Goal: Task Accomplishment & Management: Manage account settings

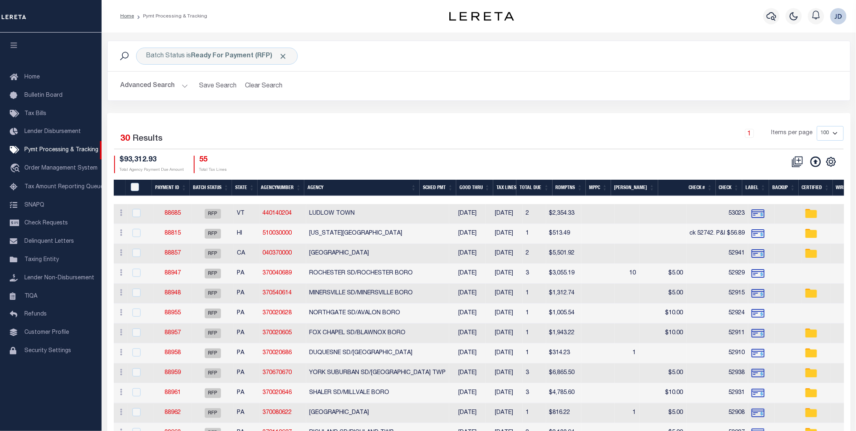
click at [17, 48] on icon "button" at bounding box center [13, 44] width 9 height 7
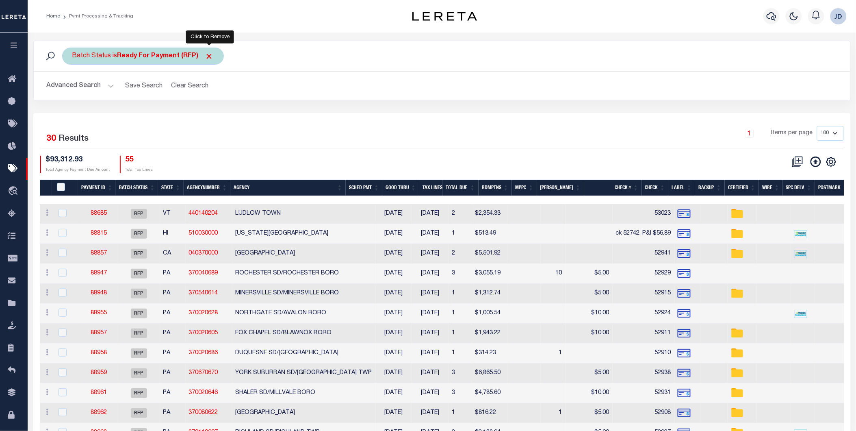
click at [211, 56] on span "Click to Remove" at bounding box center [209, 56] width 9 height 9
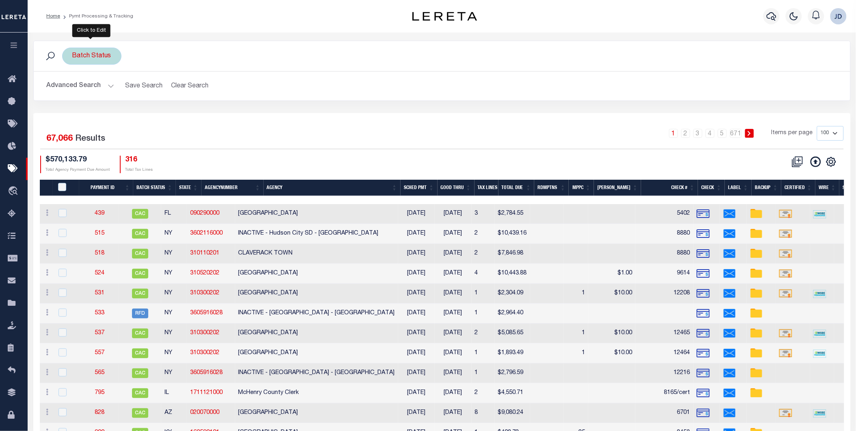
click at [100, 60] on div "Batch Status" at bounding box center [91, 56] width 59 height 17
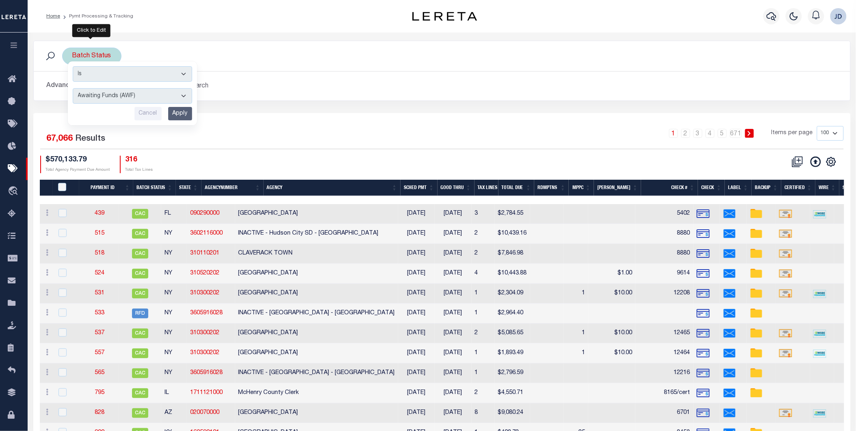
click at [111, 100] on select "Awaiting Funds (AWF) Cleared and Complete (CAC) New Check Needed (NCN) Payment …" at bounding box center [133, 95] width 120 height 15
select select "RFP"
click at [73, 88] on select "Awaiting Funds (AWF) Cleared and Complete (CAC) New Check Needed (NCN) Payment …" at bounding box center [133, 95] width 120 height 15
click at [183, 115] on input "Apply" at bounding box center [180, 113] width 24 height 13
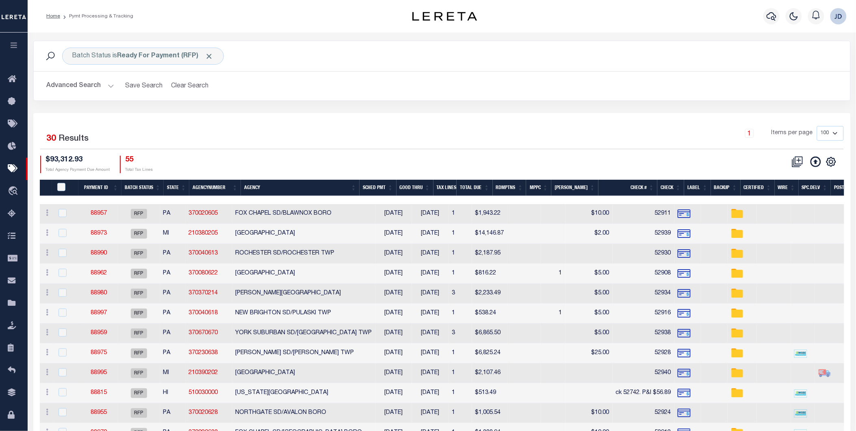
click at [80, 86] on button "Advanced Search" at bounding box center [80, 86] width 67 height 16
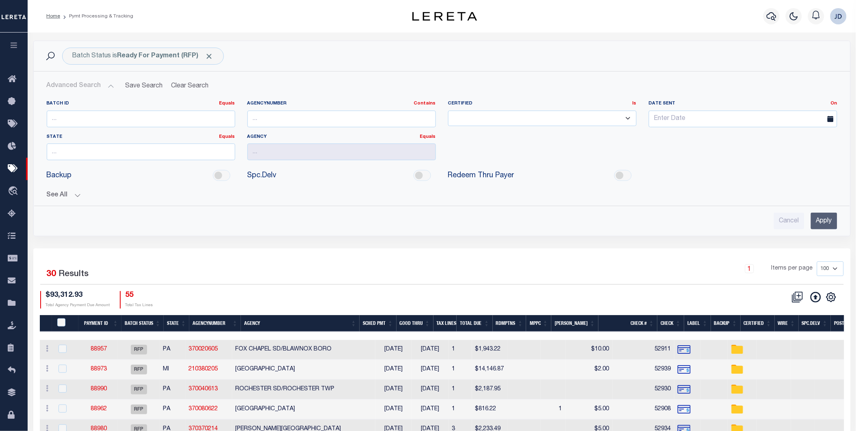
click at [67, 197] on button "See All" at bounding box center [442, 195] width 791 height 8
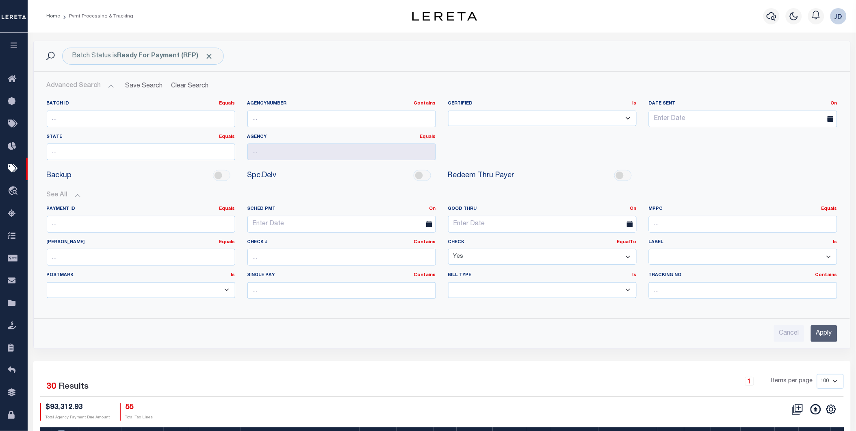
click at [496, 255] on select "Yes No" at bounding box center [542, 257] width 189 height 16
select select "false"
click at [448, 249] on select "Yes No" at bounding box center [542, 257] width 189 height 16
click at [832, 333] on input "Apply" at bounding box center [824, 333] width 26 height 17
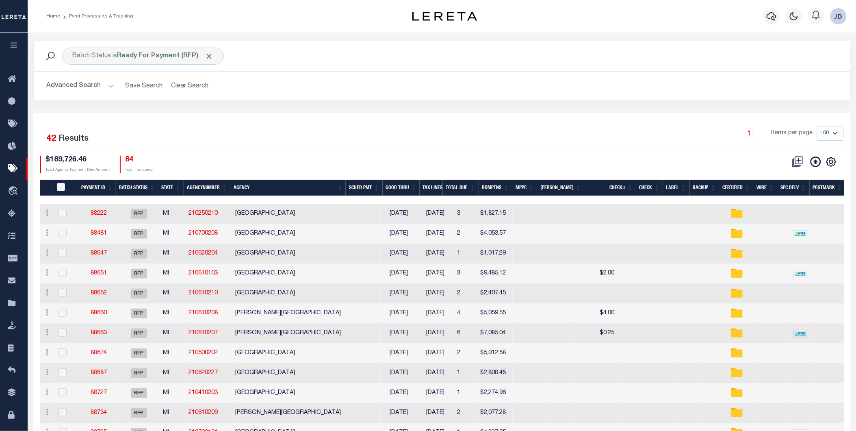
click at [303, 186] on th "Agency" at bounding box center [287, 188] width 115 height 17
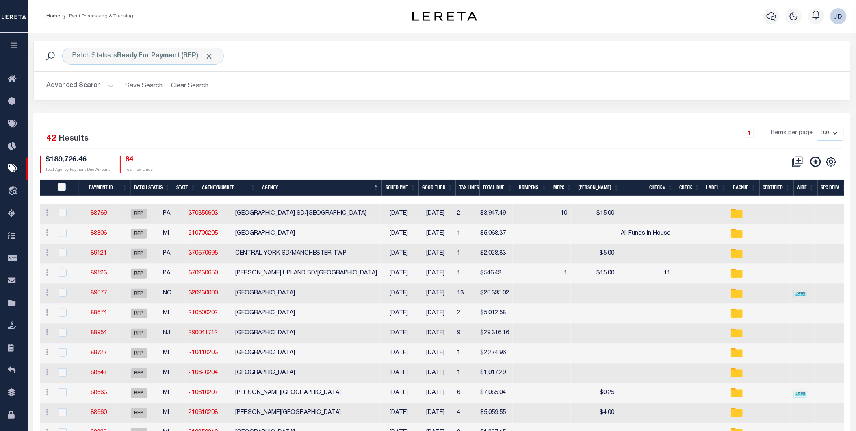
click at [832, 190] on th "Spc.Delv" at bounding box center [834, 188] width 33 height 17
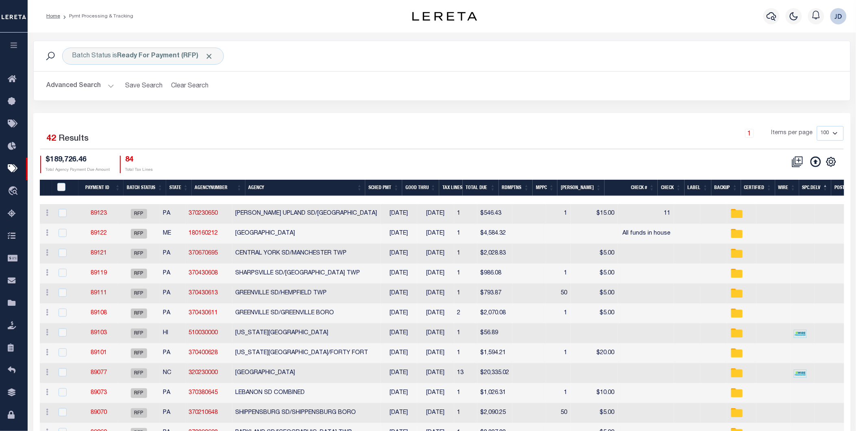
click at [554, 185] on th "MPPC" at bounding box center [545, 188] width 25 height 17
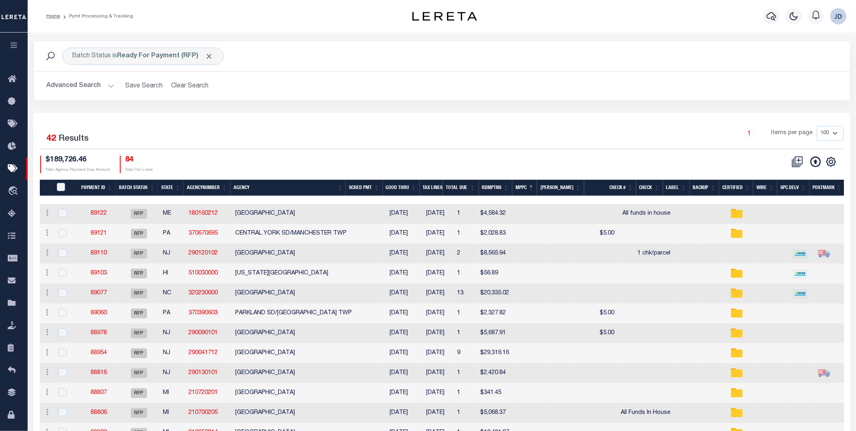
click at [538, 187] on th "MPPC" at bounding box center [525, 188] width 25 height 17
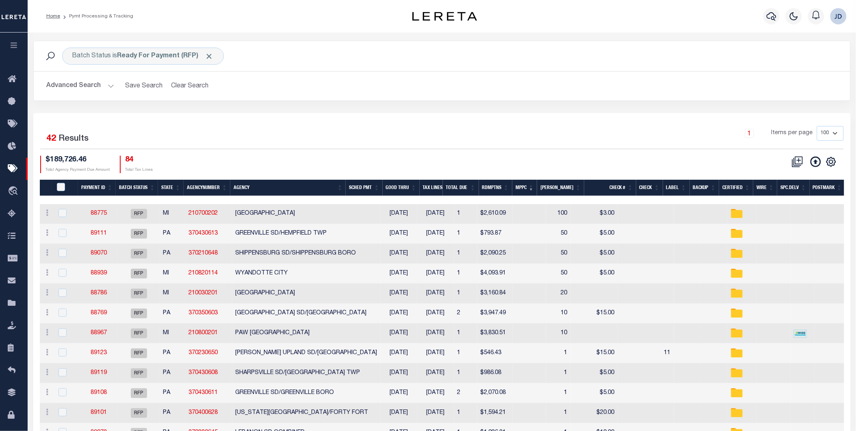
click at [246, 192] on th "Agency" at bounding box center [287, 188] width 115 height 17
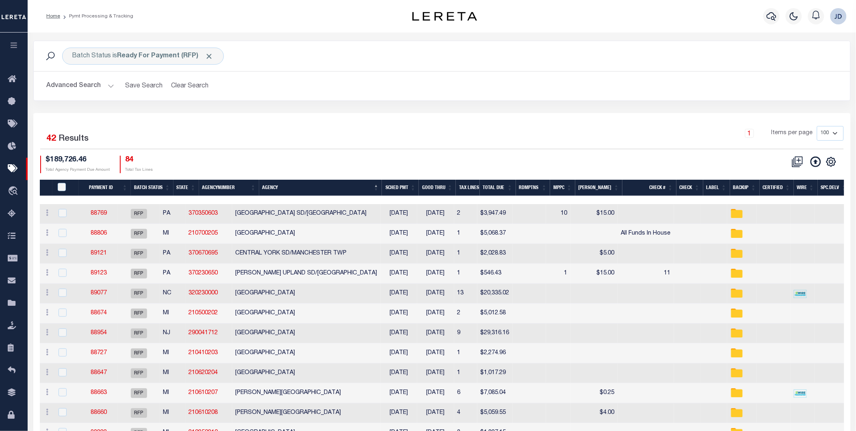
click at [107, 187] on th "Payment ID" at bounding box center [105, 188] width 52 height 17
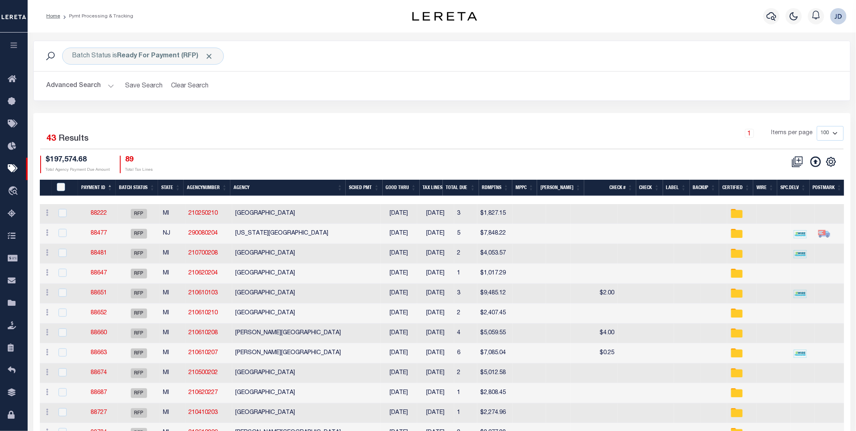
click at [253, 189] on th "Agency" at bounding box center [287, 188] width 115 height 17
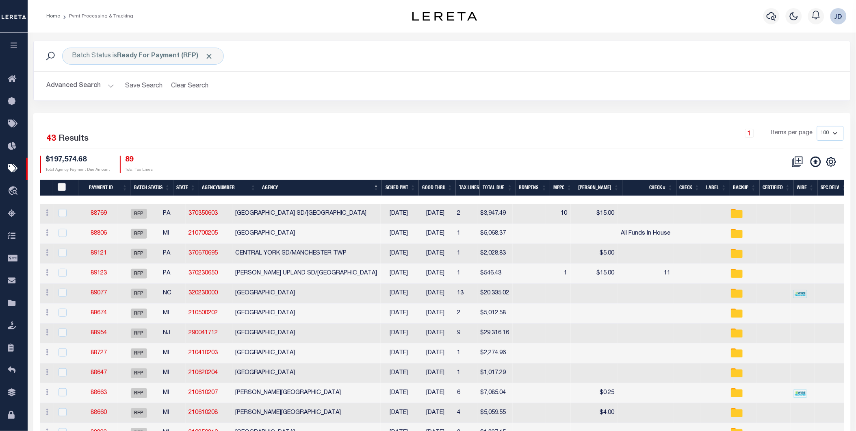
click at [61, 190] on input "PayeePmtBatchStatus" at bounding box center [62, 187] width 8 height 8
checkbox input "true"
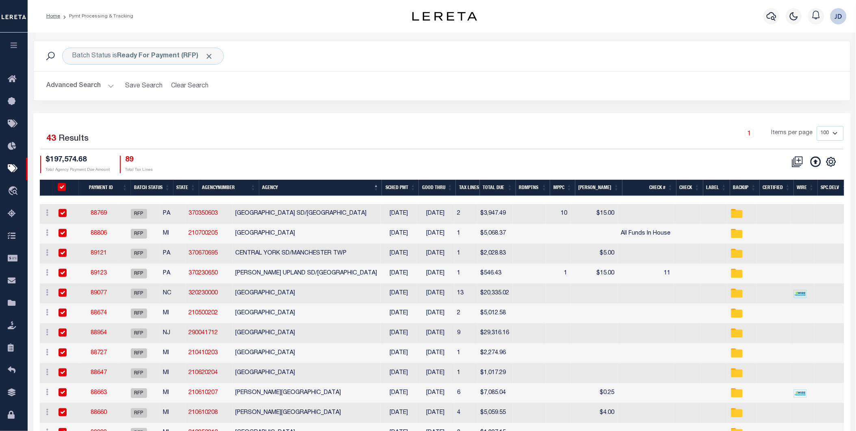
checkbox input "true"
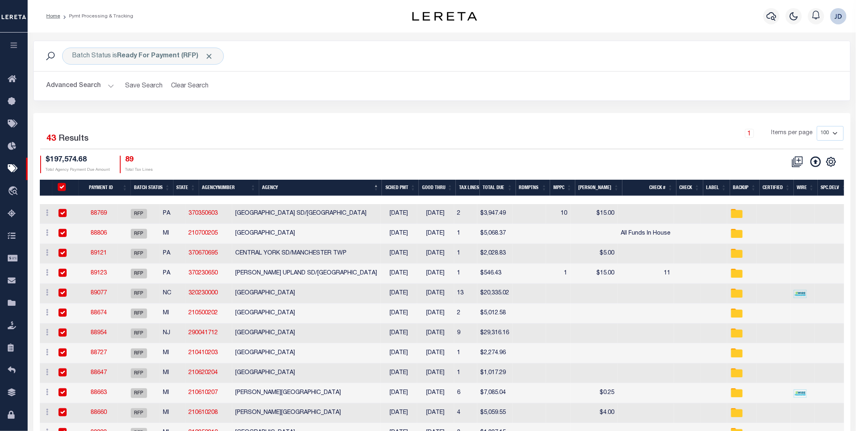
checkbox input "true"
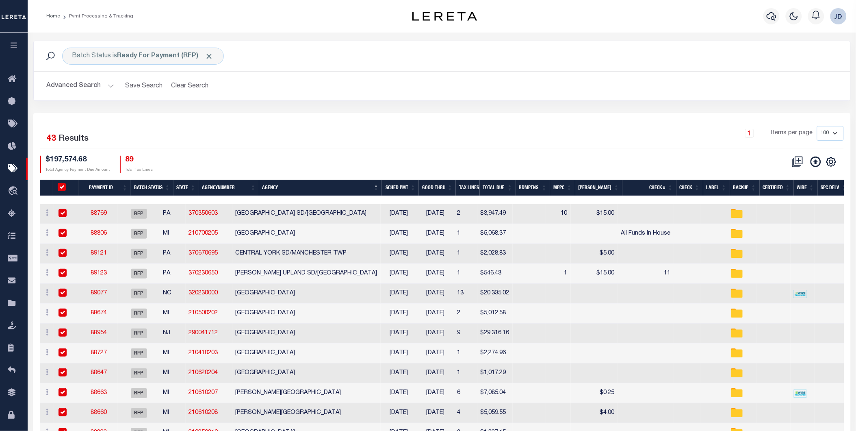
checkbox input "true"
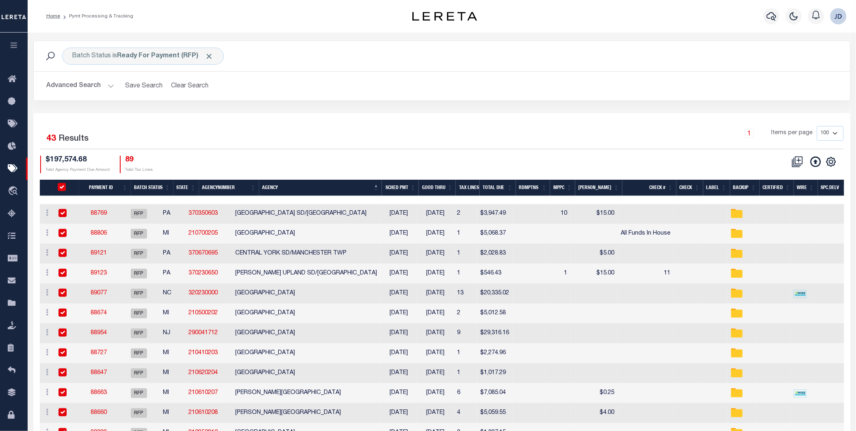
checkbox input "true"
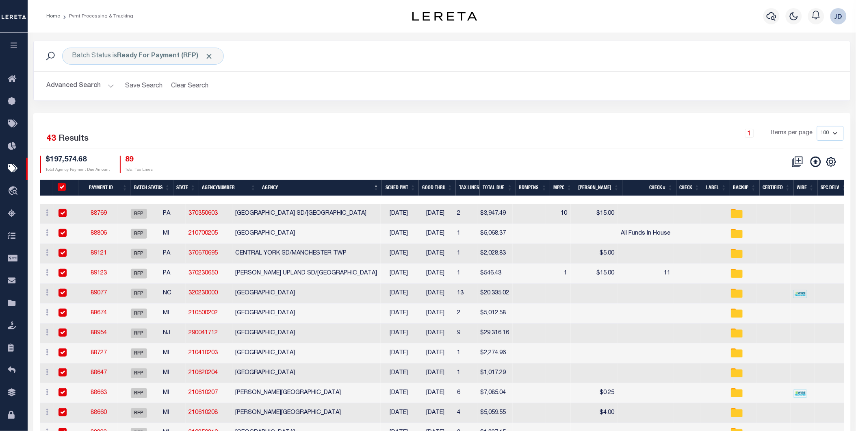
checkbox input "true"
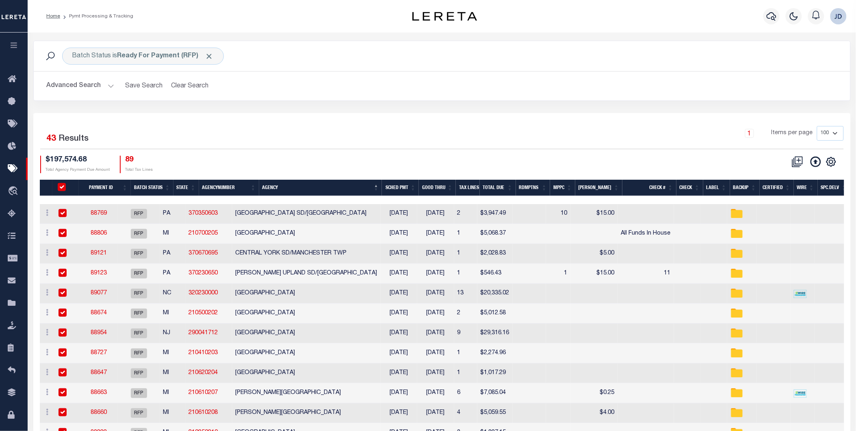
checkbox input "true"
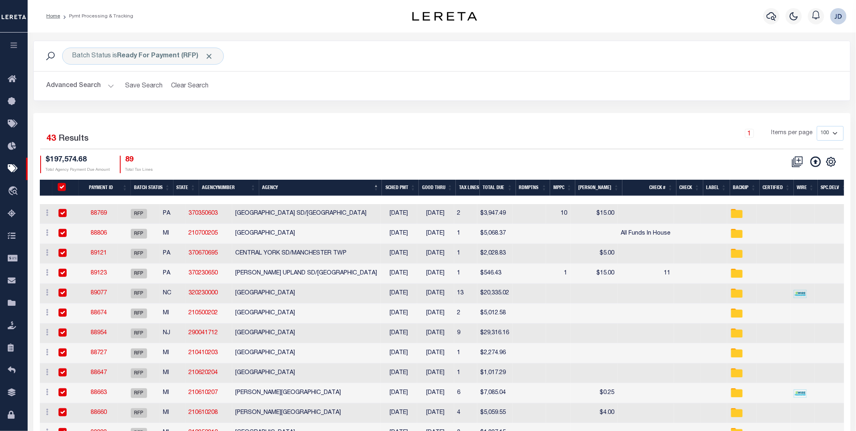
checkbox input "true"
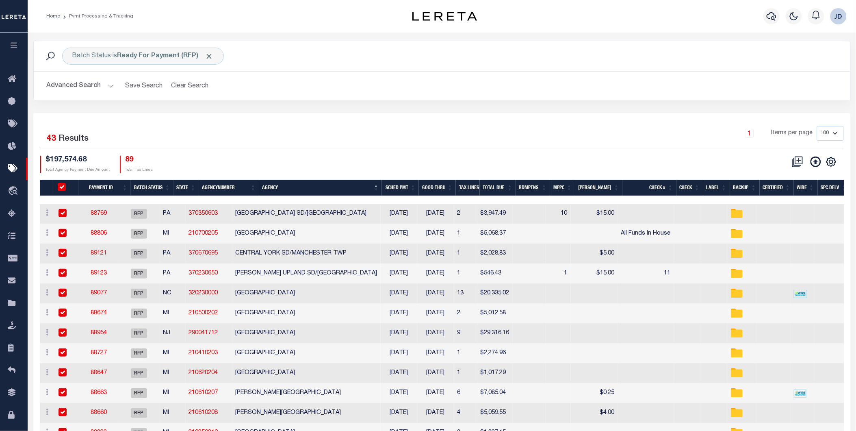
checkbox input "true"
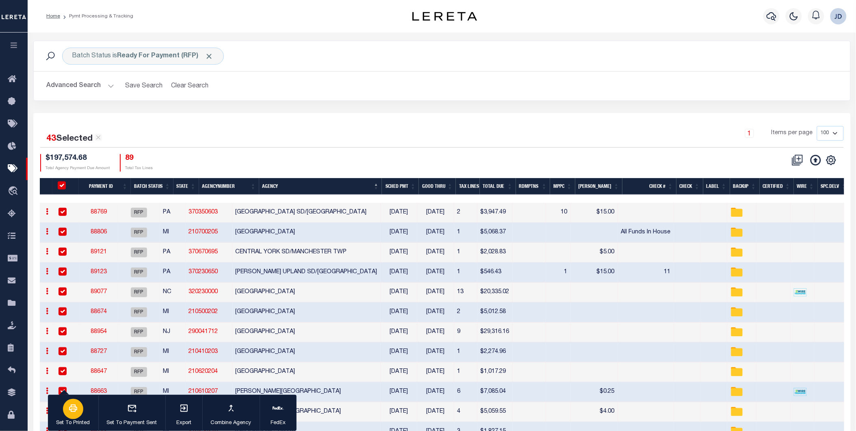
click at [83, 417] on button "Set To Printed" at bounding box center [73, 413] width 50 height 37
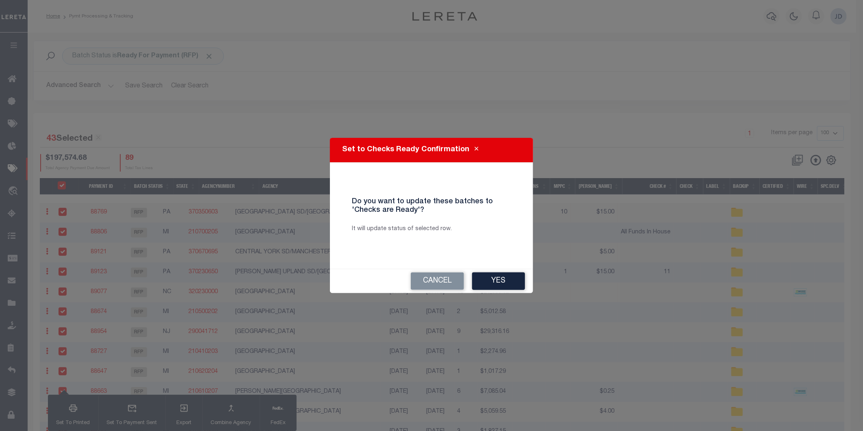
drag, startPoint x: 502, startPoint y: 281, endPoint x: 401, endPoint y: 205, distance: 126.3
click at [502, 281] on button "Yes" at bounding box center [498, 280] width 53 height 17
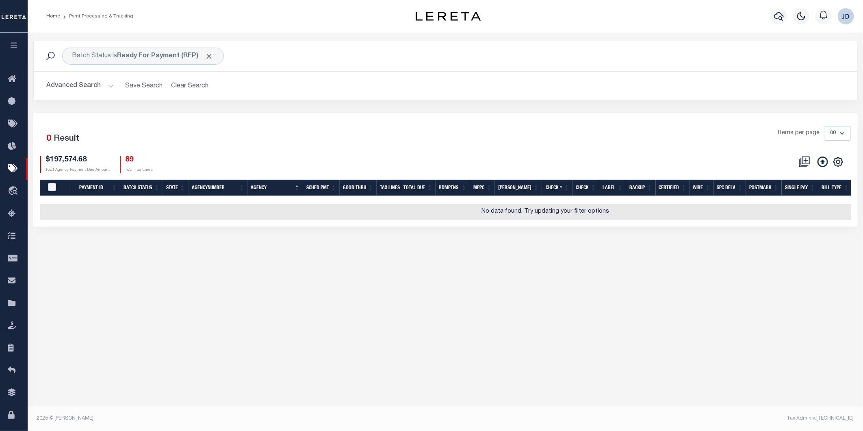
click at [72, 84] on button "Advanced Search" at bounding box center [80, 86] width 67 height 16
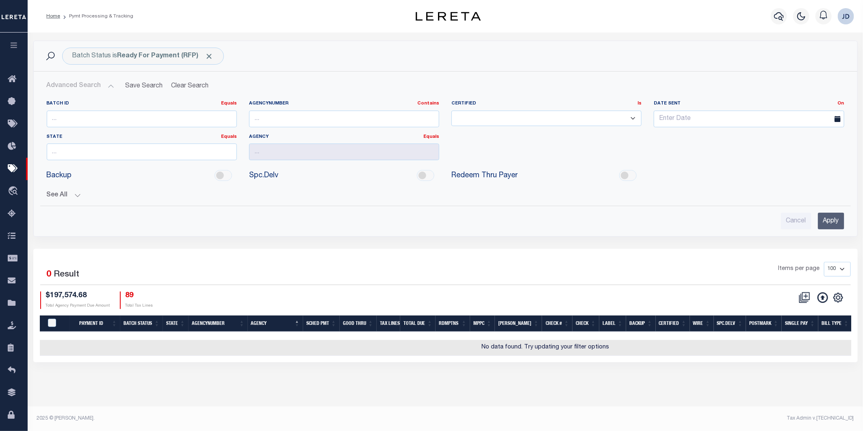
click at [58, 195] on button "See All" at bounding box center [446, 195] width 798 height 8
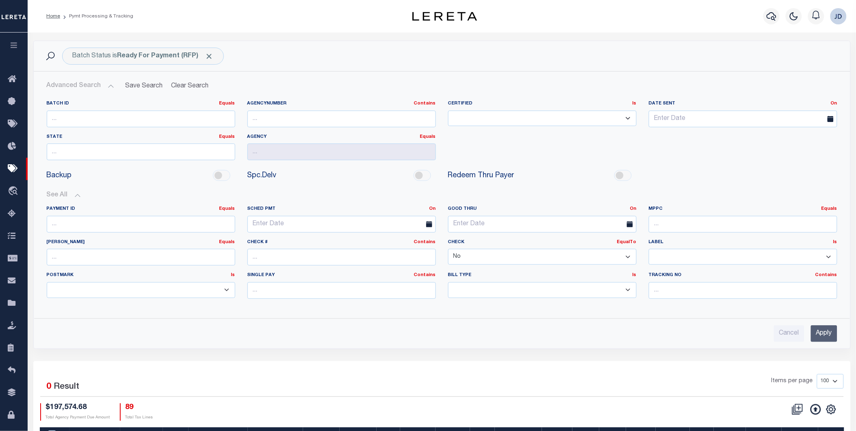
click at [480, 256] on select "Yes No" at bounding box center [542, 257] width 189 height 16
select select
click at [448, 249] on select "Yes No" at bounding box center [542, 257] width 189 height 16
click at [826, 333] on input "Apply" at bounding box center [824, 333] width 26 height 17
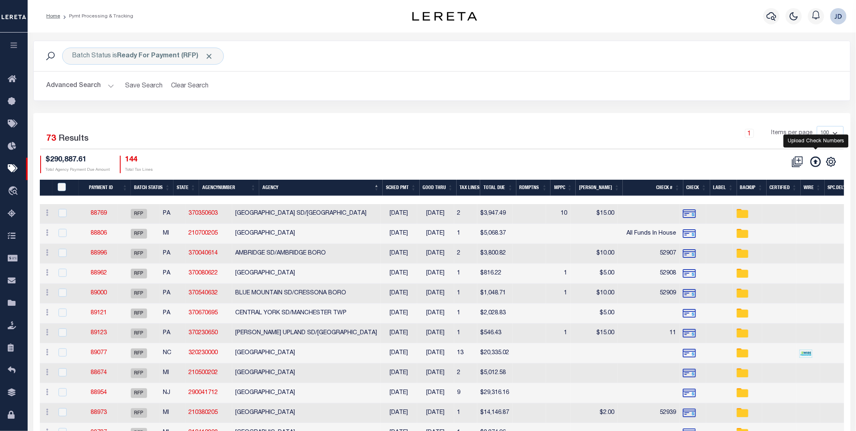
click at [814, 165] on icon at bounding box center [816, 161] width 11 height 11
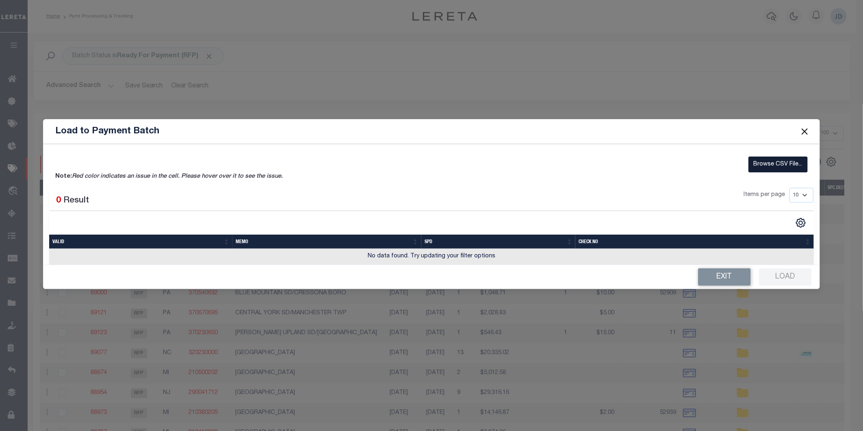
click at [761, 158] on label "Browse CSV File..." at bounding box center [778, 164] width 59 height 16
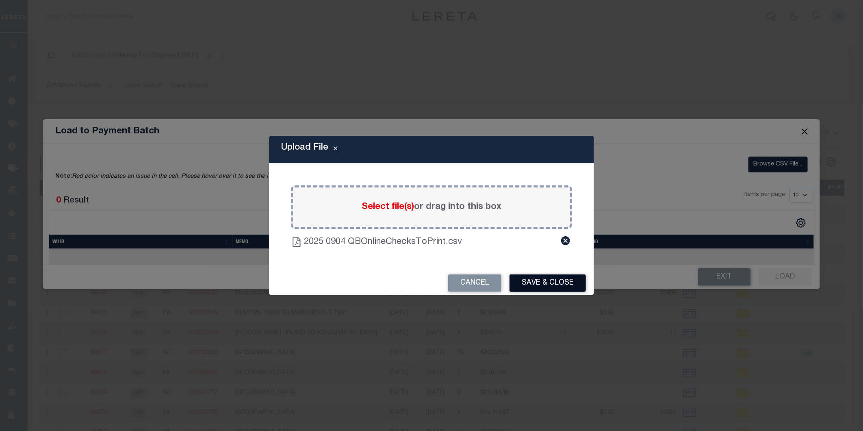
click at [529, 281] on button "Save & Close" at bounding box center [548, 282] width 76 height 17
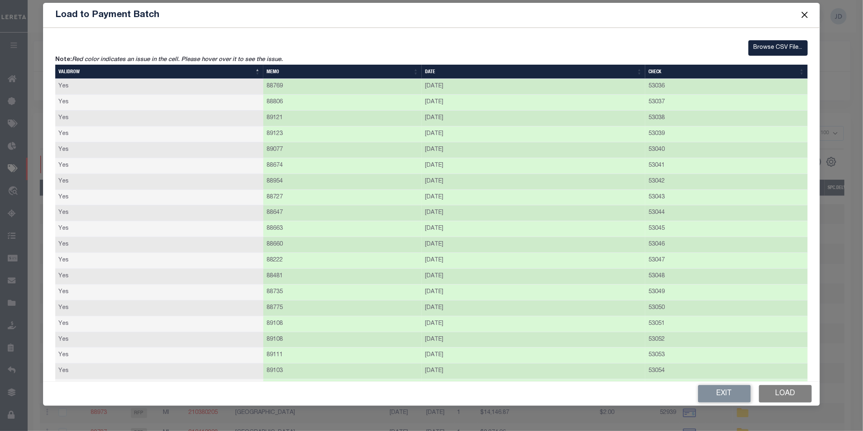
click at [794, 397] on button "Load" at bounding box center [785, 393] width 53 height 17
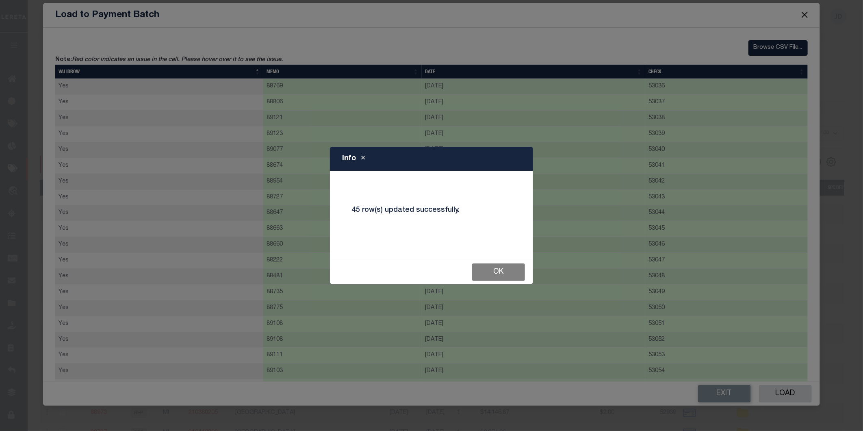
click at [492, 271] on button "Ok" at bounding box center [498, 271] width 53 height 17
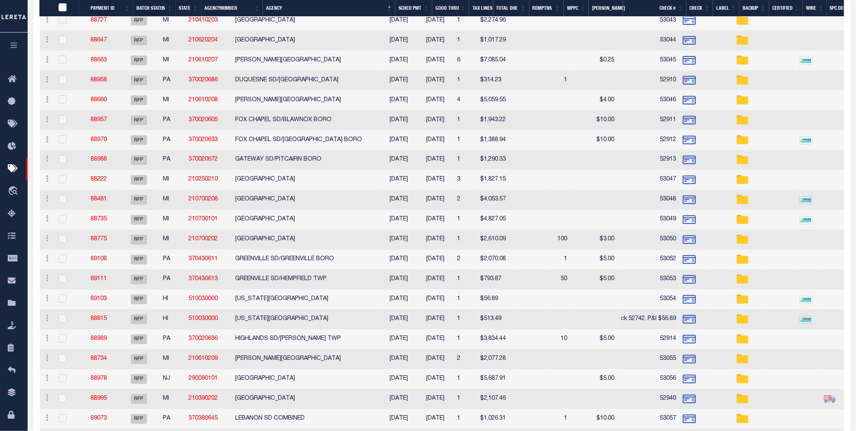
scroll to position [406, 0]
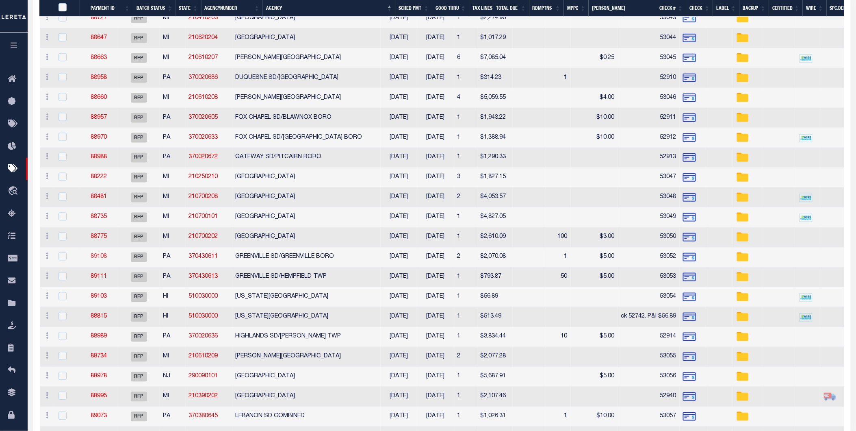
click at [102, 259] on link "89108" at bounding box center [99, 257] width 16 height 6
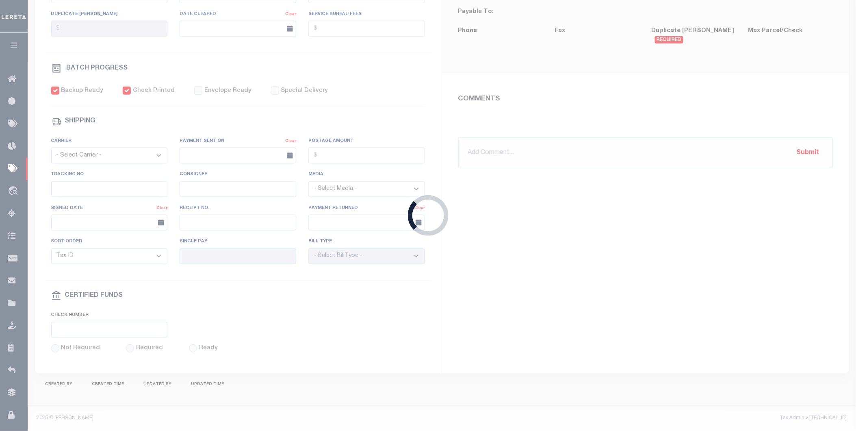
select select "RFP"
type input "[DATE]"
type input "$2,070.08"
select select "CHK"
type input "53052"
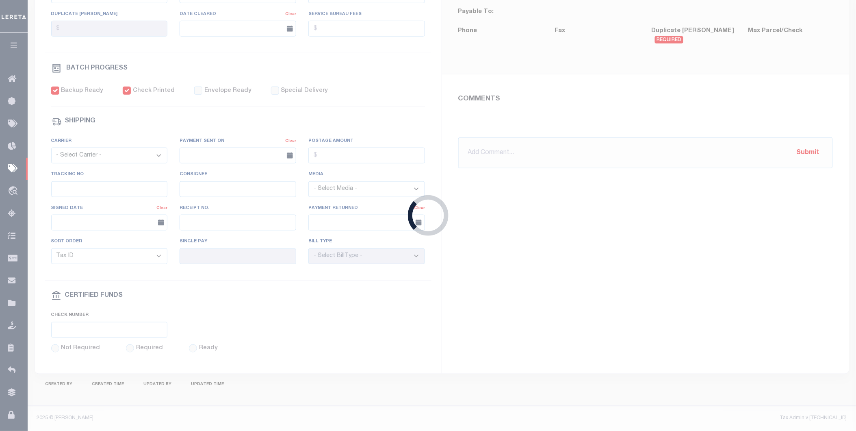
select select "[PERSON_NAME]"
type input "$10"
checkbox input "true"
type input "N"
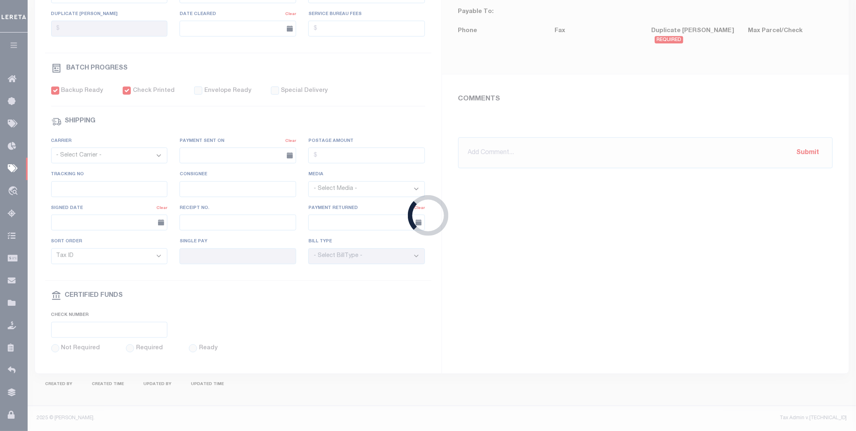
radio input "true"
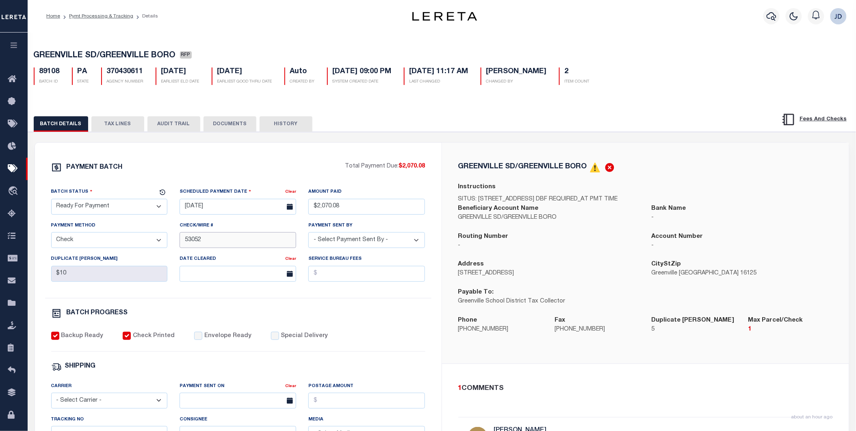
click at [185, 241] on input "53052" at bounding box center [238, 240] width 117 height 16
type input "53051-53052"
click at [312, 295] on div "Batch Status - Select Status - Scheduled for Payment Ready For Payment Payment …" at bounding box center [238, 242] width 387 height 111
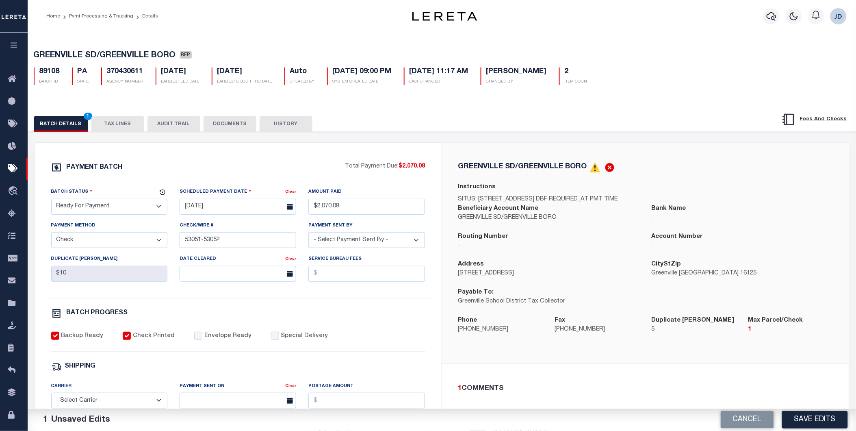
scroll to position [254, 0]
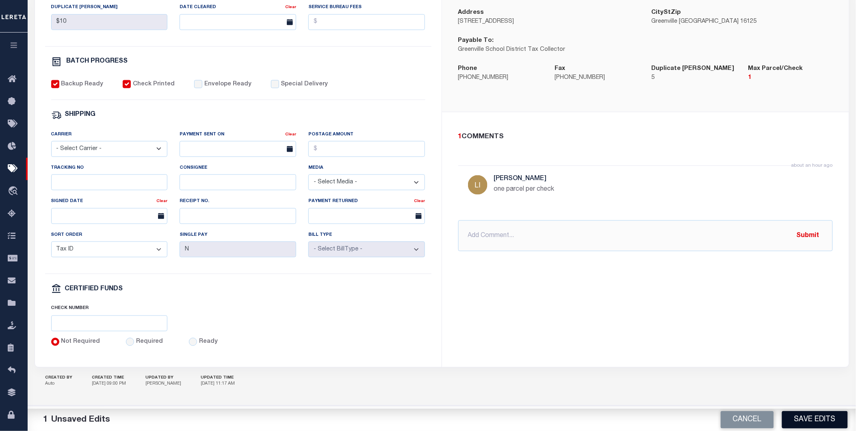
click at [835, 419] on button "Save Edits" at bounding box center [815, 419] width 66 height 17
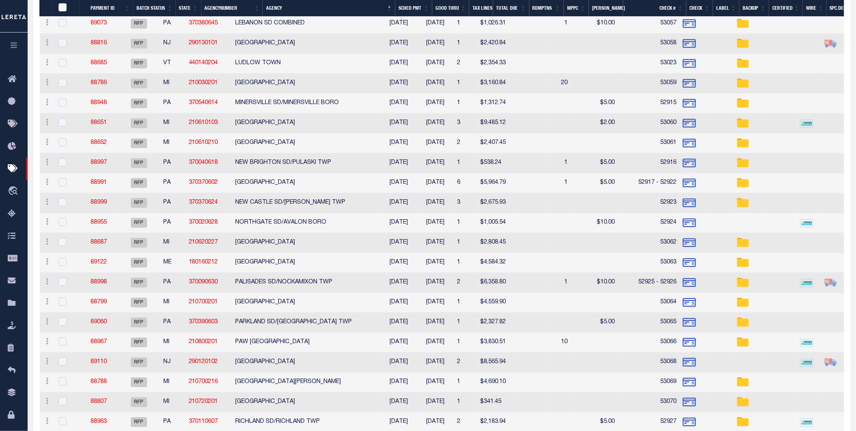
scroll to position [806, 0]
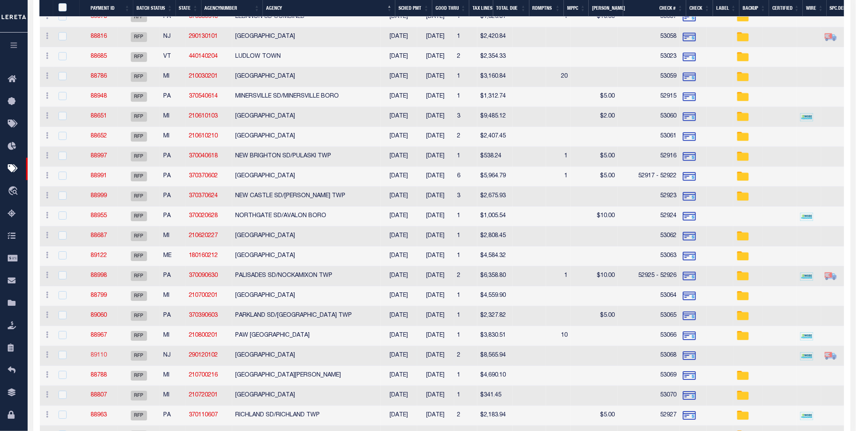
click at [107, 354] on link "89110" at bounding box center [99, 355] width 16 height 6
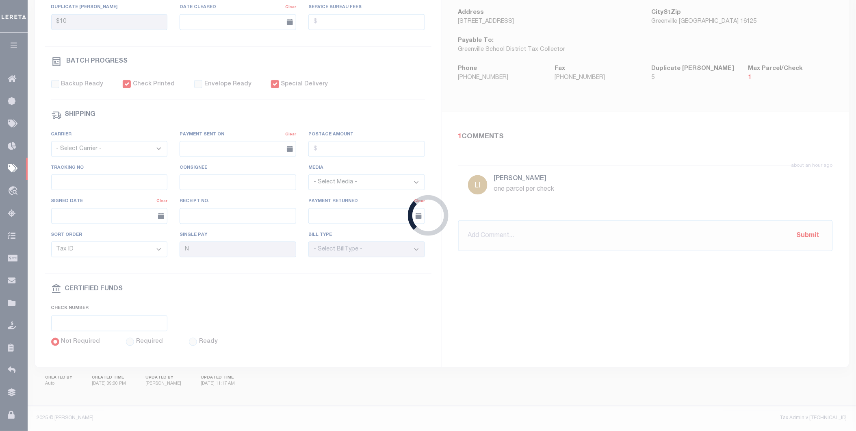
type input "$8,565.94"
type input "53068"
select select "[PERSON_NAME]"
checkbox input "false"
checkbox input "true"
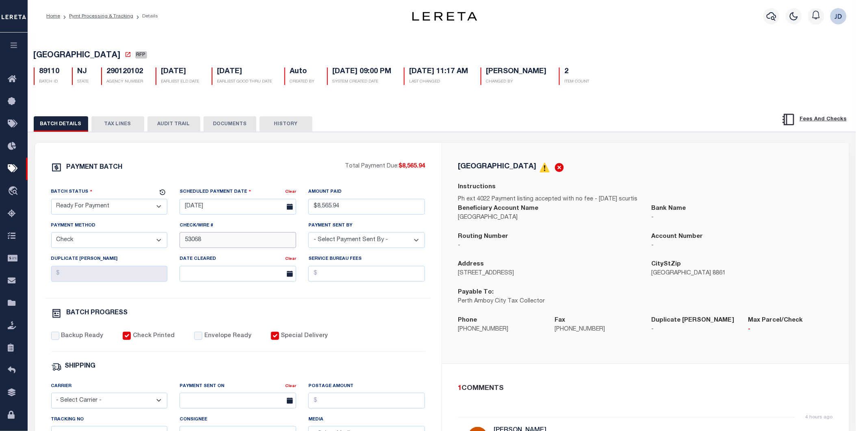
click at [185, 245] on input "53068" at bounding box center [238, 240] width 117 height 16
type input "53067-53068"
click at [378, 311] on div "BATCH PROGRESS" at bounding box center [238, 313] width 374 height 11
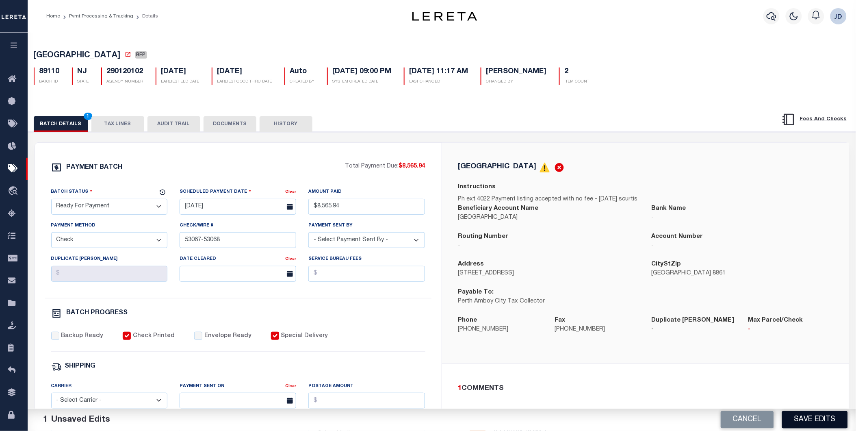
click at [809, 423] on button "Save Edits" at bounding box center [815, 419] width 66 height 17
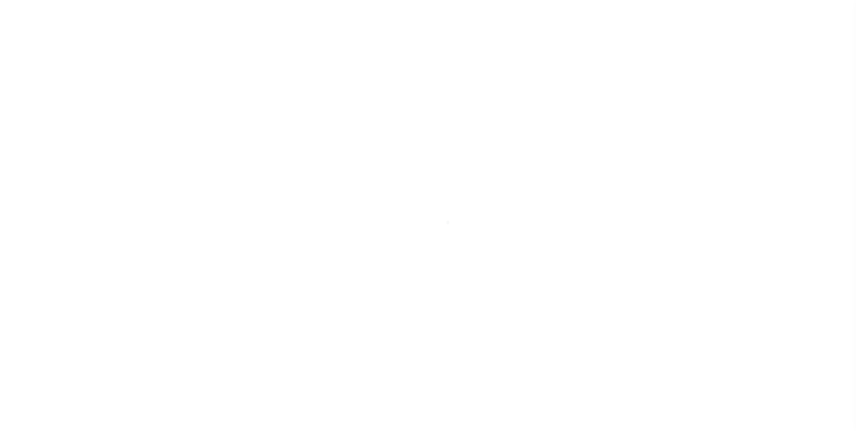
select select "RFP"
select select "CHK"
select select "[PERSON_NAME]"
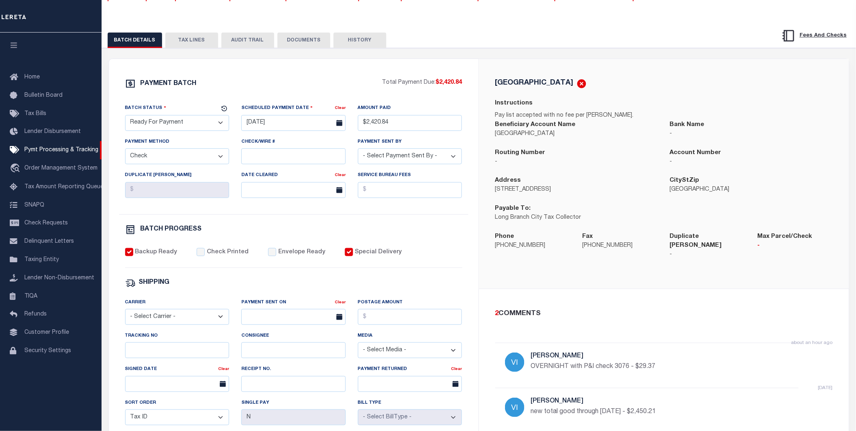
scroll to position [74, 0]
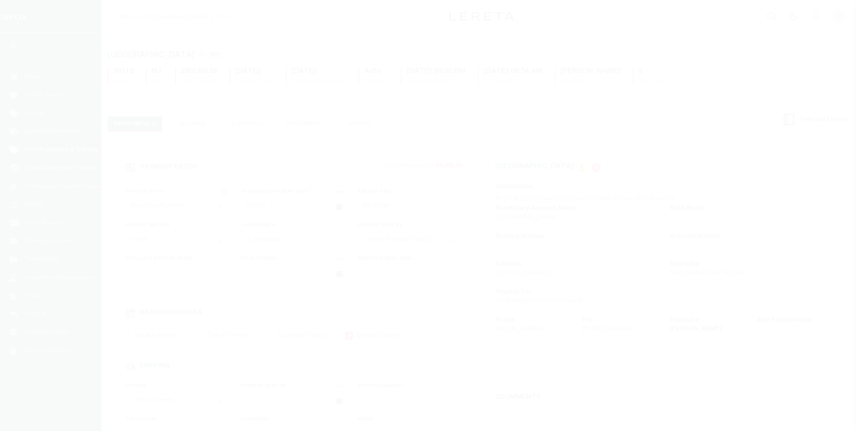
select select "RFP"
select select "CHK"
select select "[PERSON_NAME]"
select select "RFP"
select select "CHK"
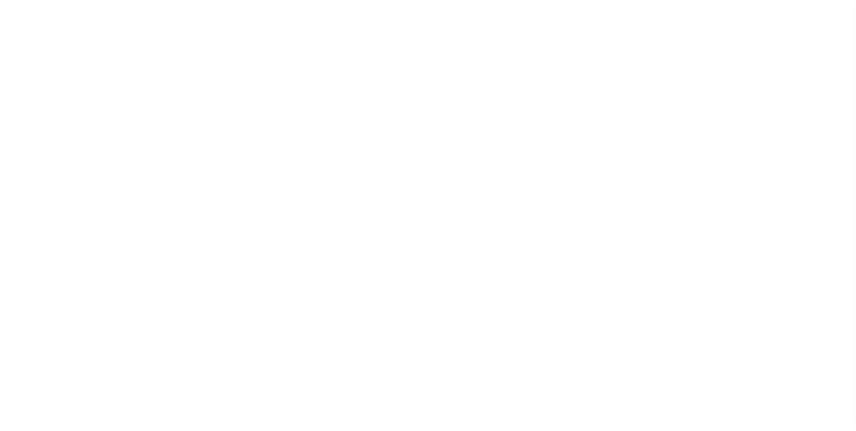
select select "[PERSON_NAME]"
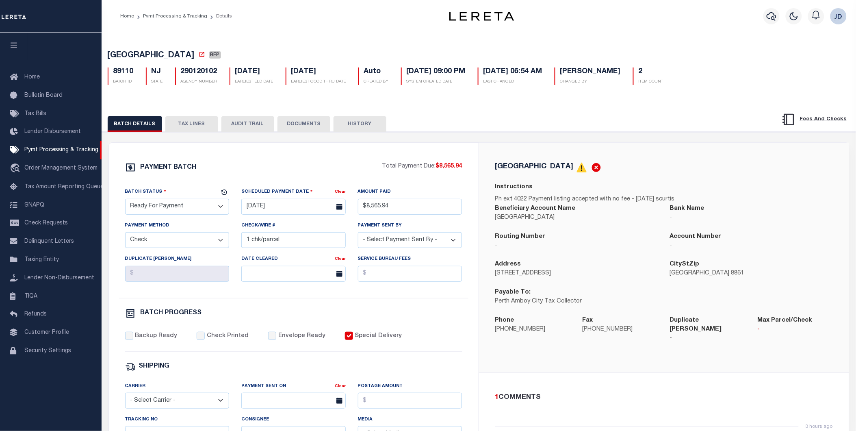
click at [189, 124] on button "TAX LINES" at bounding box center [191, 123] width 53 height 15
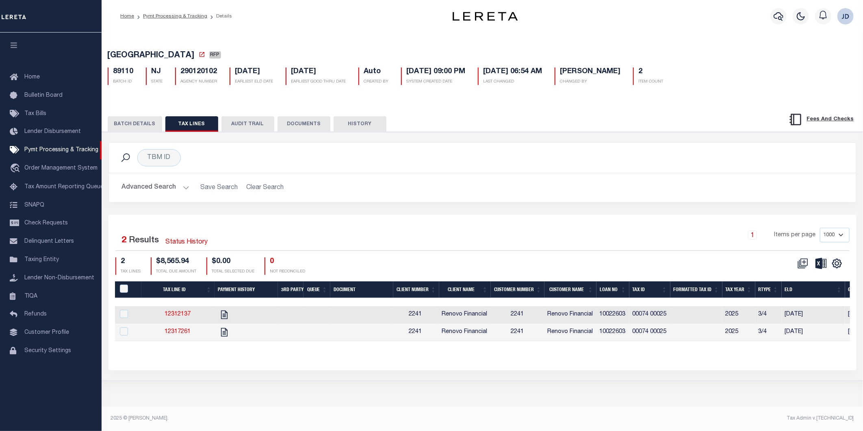
click at [646, 291] on th "Tax ID" at bounding box center [650, 289] width 41 height 17
click at [839, 267] on icon "" at bounding box center [837, 263] width 11 height 11
click at [782, 279] on span "CSV" at bounding box center [778, 277] width 12 height 6
click at [140, 126] on button "BATCH DETAILS" at bounding box center [135, 123] width 54 height 15
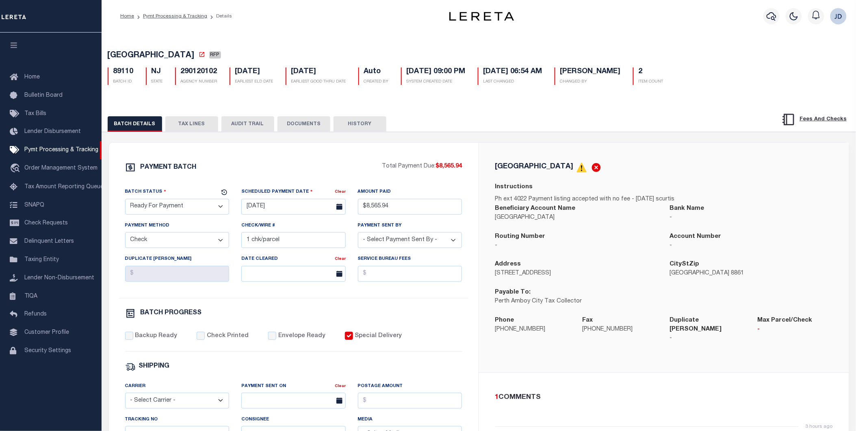
click at [200, 124] on button "TAX LINES" at bounding box center [191, 123] width 53 height 15
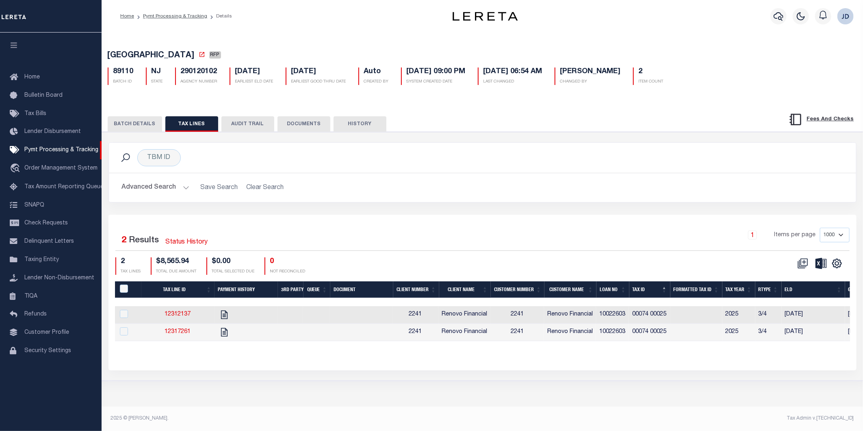
click at [141, 125] on button "BATCH DETAILS" at bounding box center [135, 123] width 54 height 15
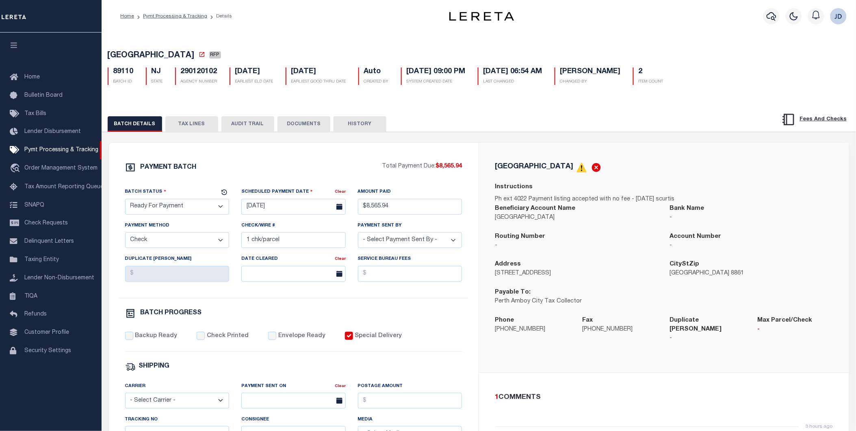
click at [185, 124] on button "TAX LINES" at bounding box center [191, 123] width 53 height 15
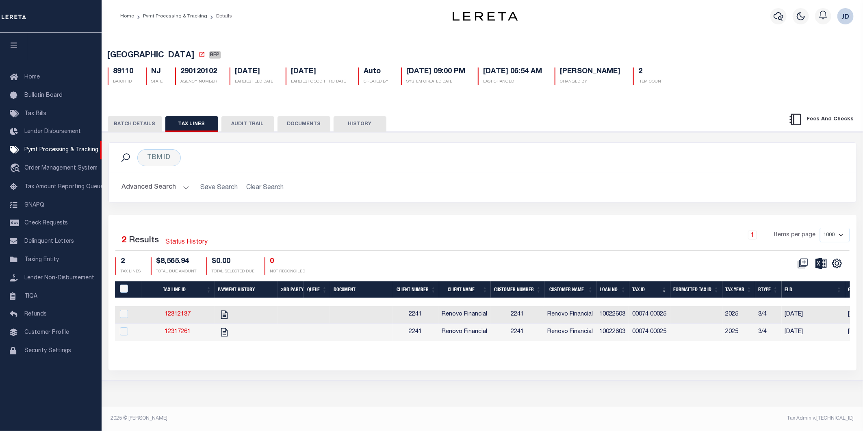
click at [145, 122] on button "BATCH DETAILS" at bounding box center [135, 123] width 54 height 15
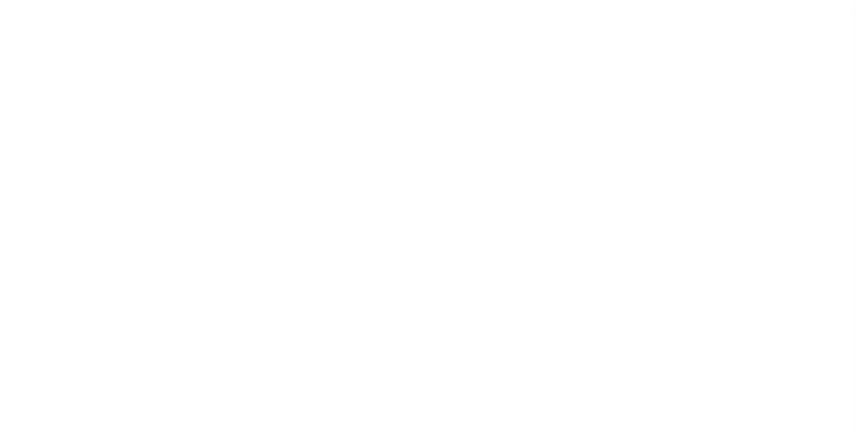
select select "RFP"
select select "CHK"
select select "[PERSON_NAME]"
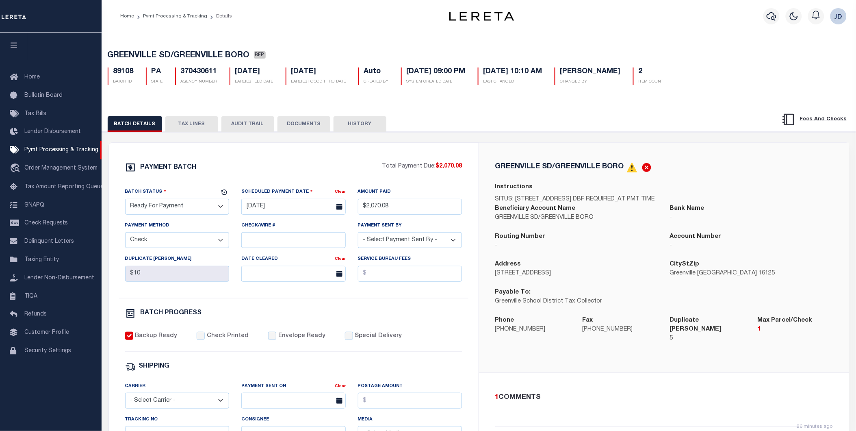
click at [199, 124] on button "TAX LINES" at bounding box center [191, 123] width 53 height 15
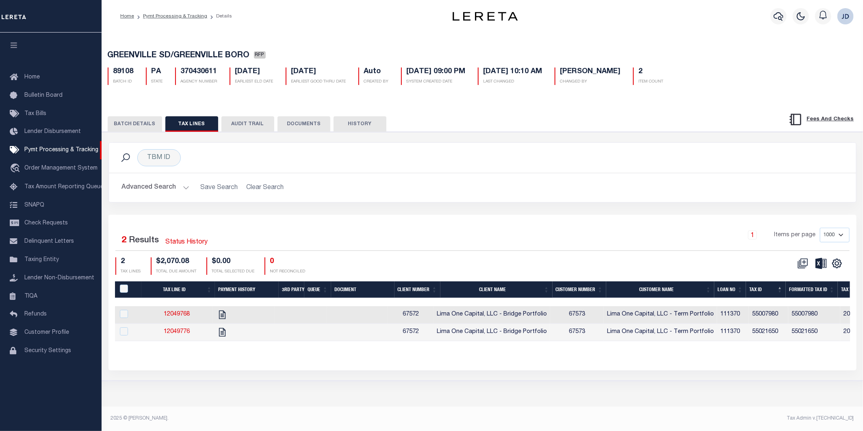
click at [761, 291] on th "Tax ID" at bounding box center [766, 289] width 40 height 17
click at [842, 267] on icon "" at bounding box center [837, 263] width 11 height 11
click at [802, 282] on link "CSV" at bounding box center [803, 277] width 79 height 16
click at [758, 289] on th "Tax ID" at bounding box center [766, 289] width 40 height 17
click at [127, 128] on button "BATCH DETAILS" at bounding box center [135, 123] width 54 height 15
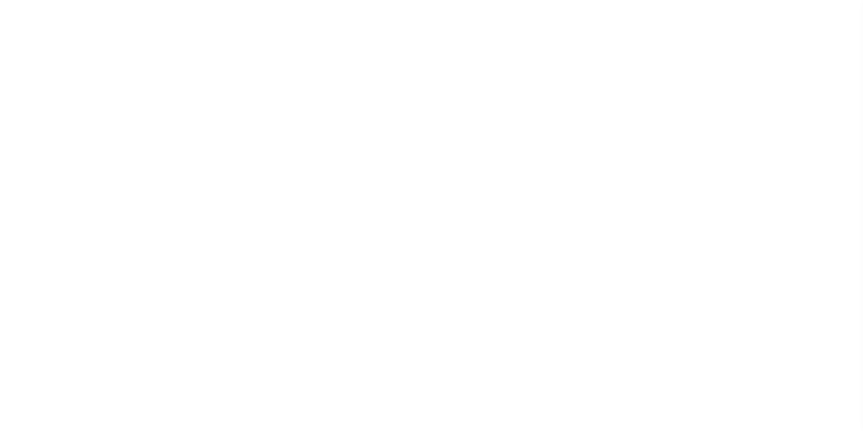
select select "50"
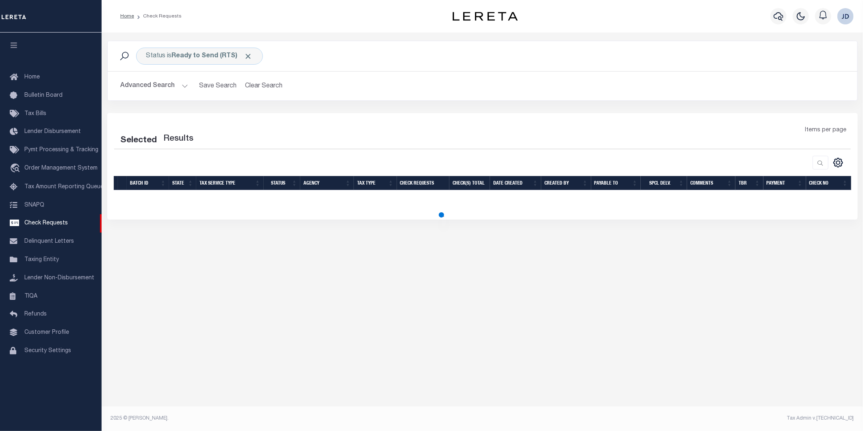
select select "50"
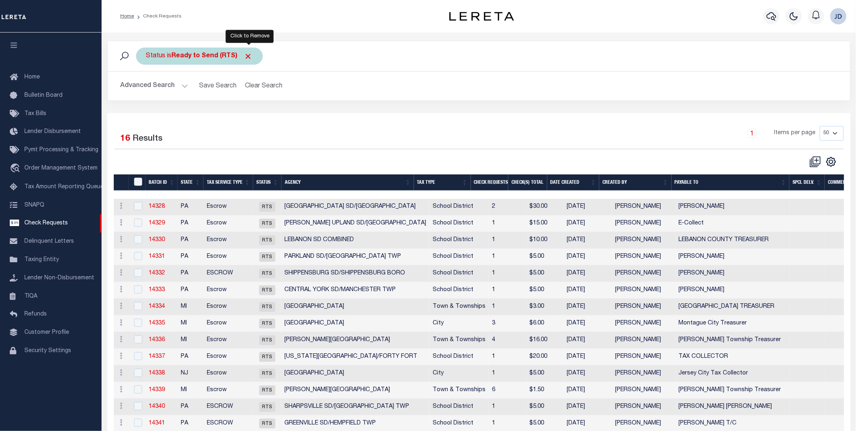
click at [249, 55] on span "Click to Remove" at bounding box center [248, 56] width 9 height 9
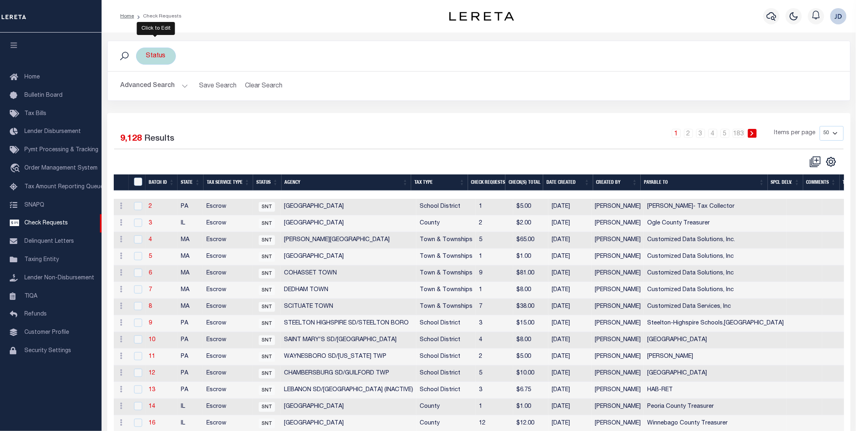
click at [161, 57] on div "Status" at bounding box center [156, 56] width 40 height 17
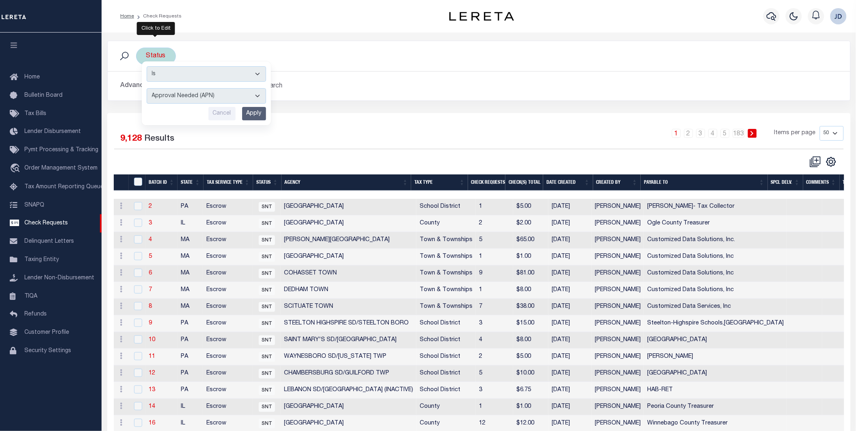
click at [184, 98] on select "Approval Needed (APN) Batching In Progress (BIP) Check Returned (CKR) Cleared a…" at bounding box center [207, 95] width 120 height 15
select select "RTS"
click at [147, 88] on select "Approval Needed (APN) Batching In Progress (BIP) Check Returned (CKR) Cleared a…" at bounding box center [207, 95] width 120 height 15
click at [247, 110] on input "Apply" at bounding box center [254, 113] width 24 height 13
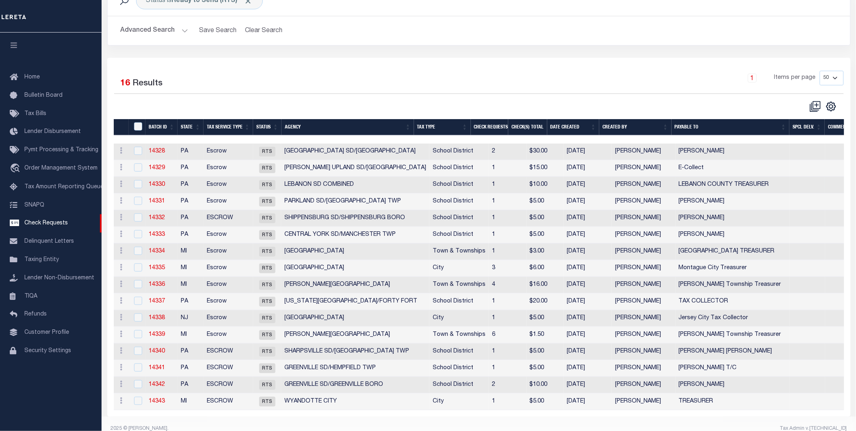
scroll to position [72, 0]
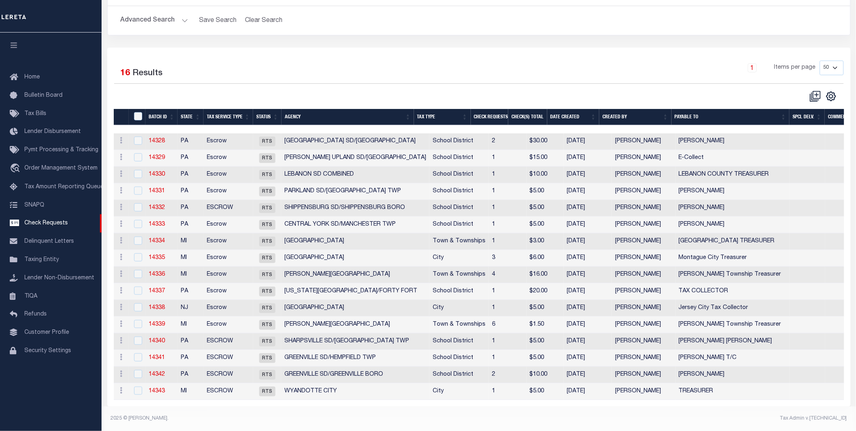
click at [329, 113] on th "Agency" at bounding box center [348, 117] width 133 height 17
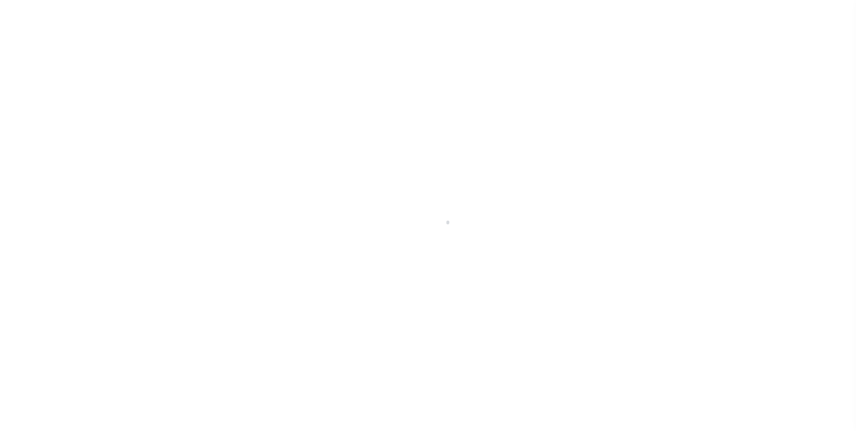
select select "RFP"
select select "CHK"
select select "[PERSON_NAME]"
